Goal: Task Accomplishment & Management: Manage account settings

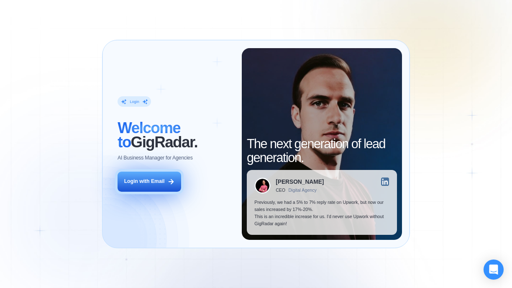
click at [154, 181] on div "Login with Email" at bounding box center [144, 181] width 41 height 7
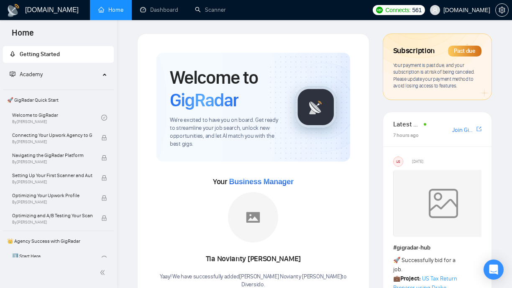
click at [463, 51] on div "Past due" at bounding box center [464, 51] width 33 height 11
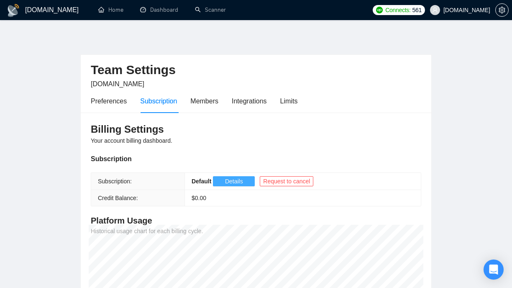
click at [236, 180] on span "Details" at bounding box center [234, 181] width 18 height 9
